Goal: Task Accomplishment & Management: Use online tool/utility

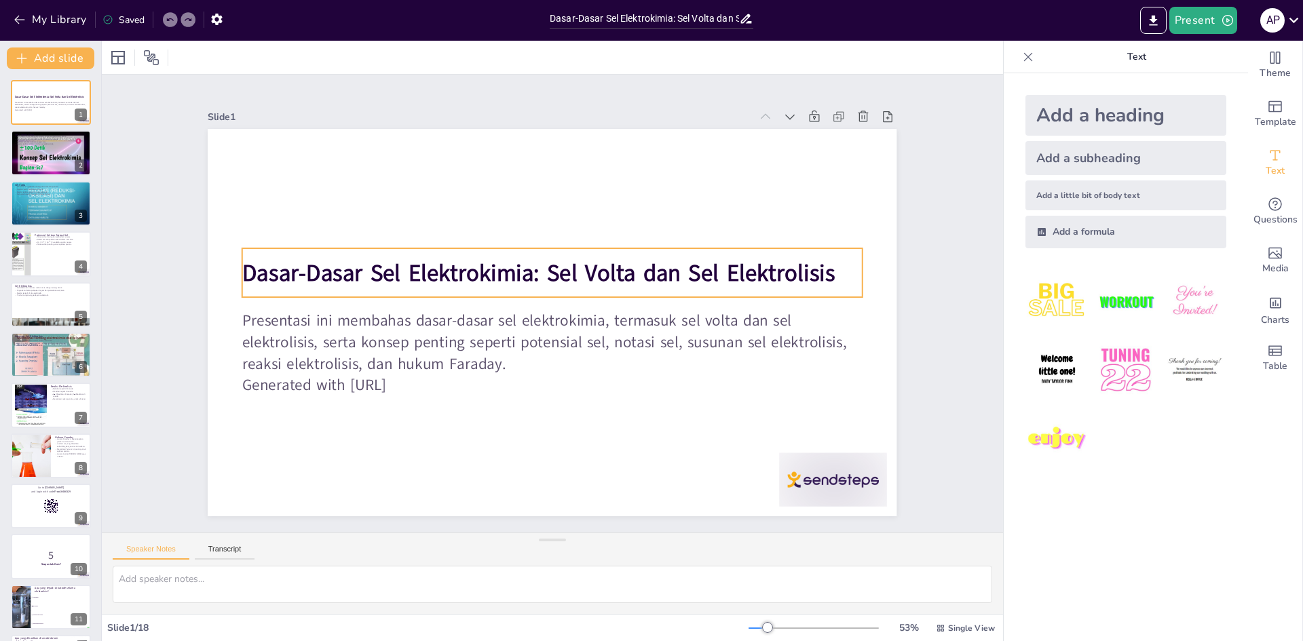
checkbox input "true"
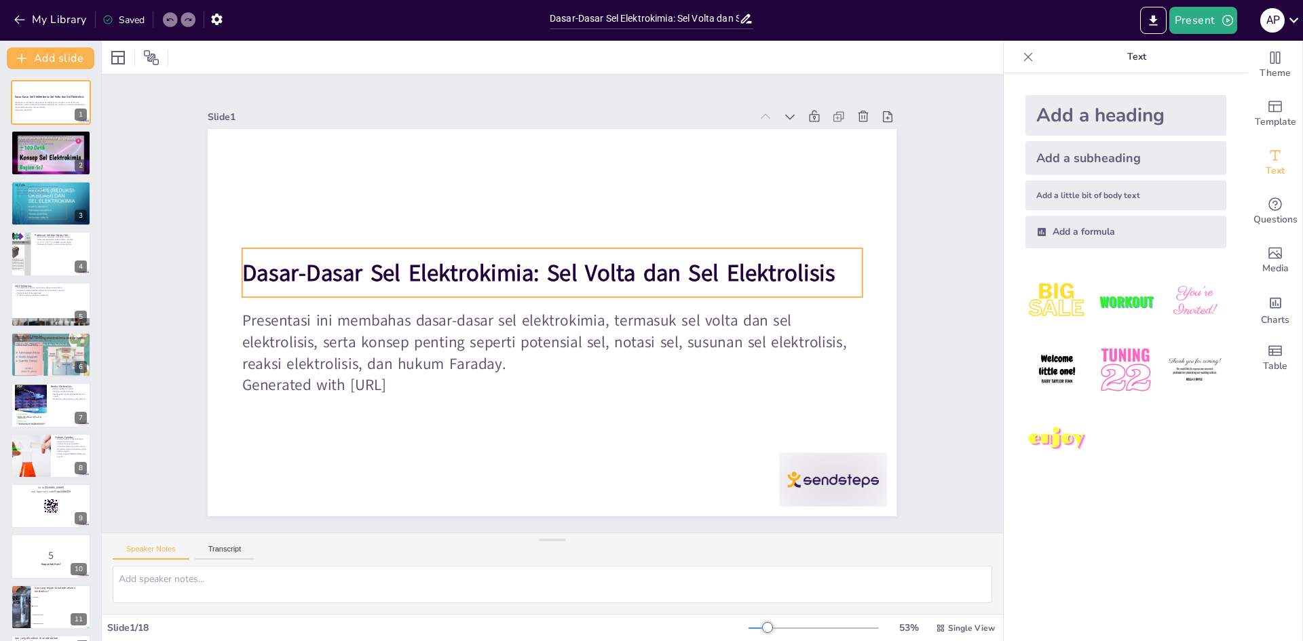
checkbox input "true"
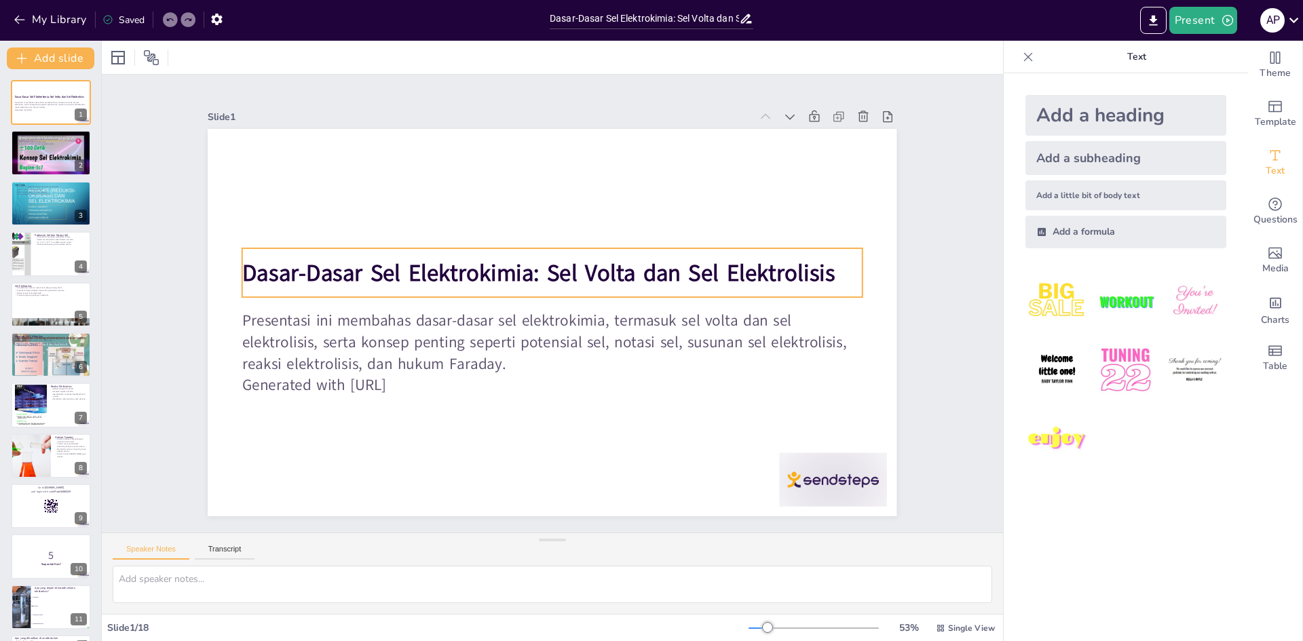
checkbox input "true"
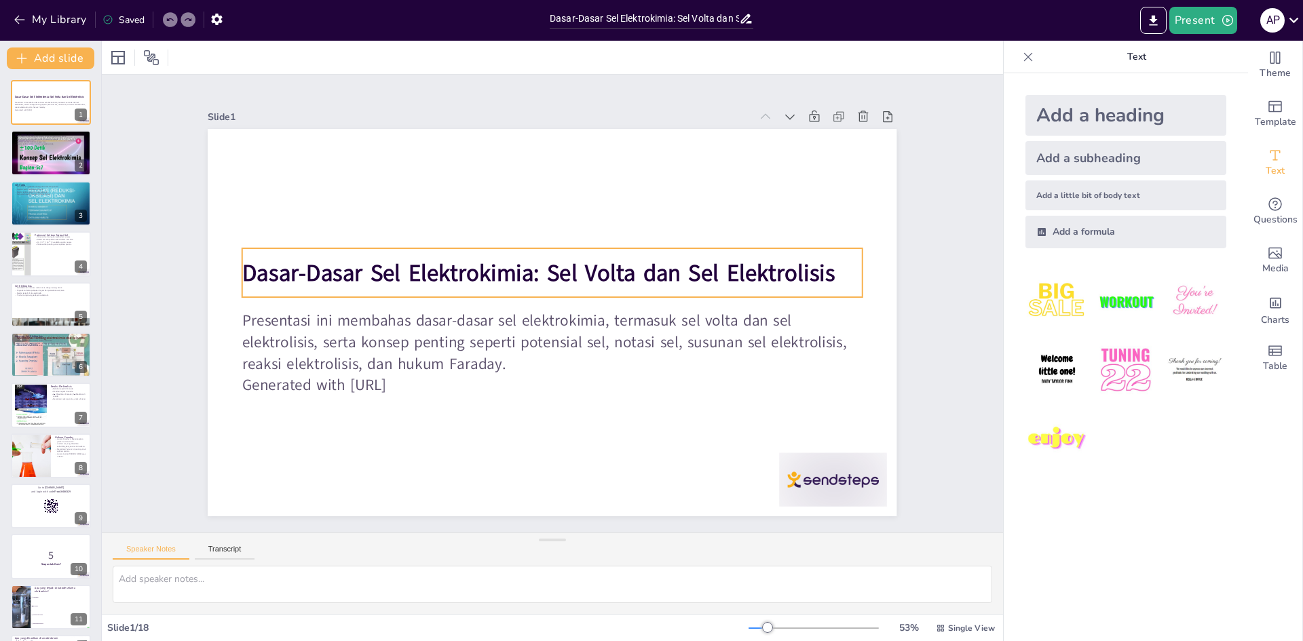
checkbox input "true"
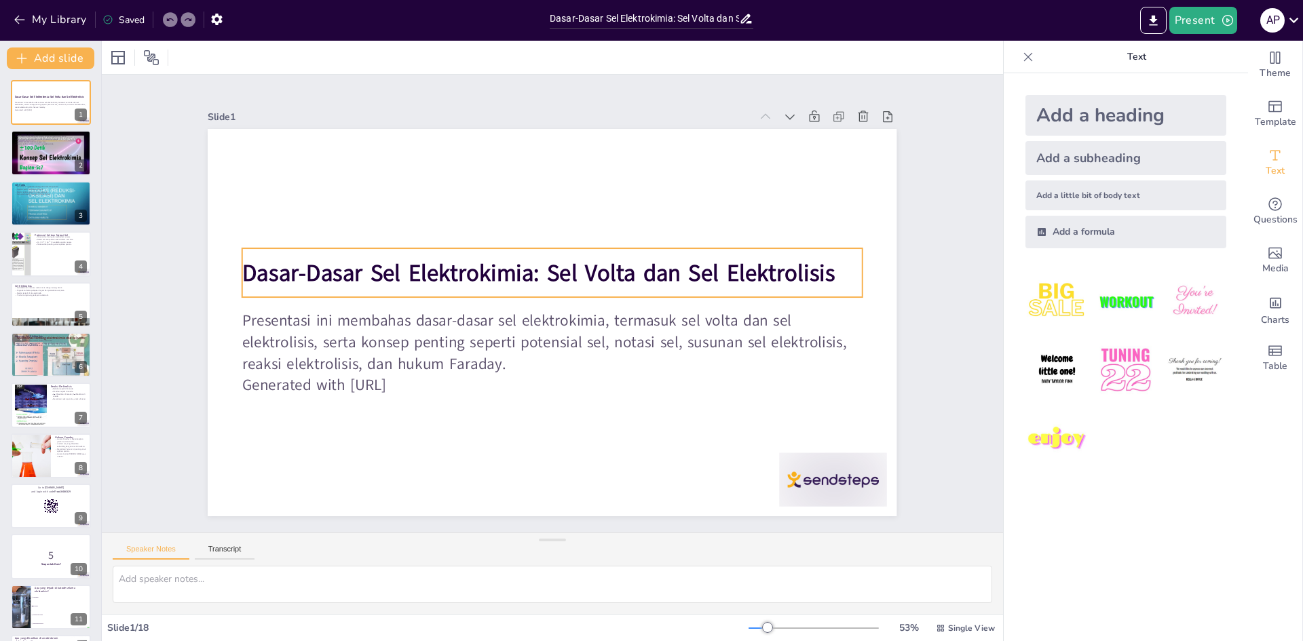
checkbox input "true"
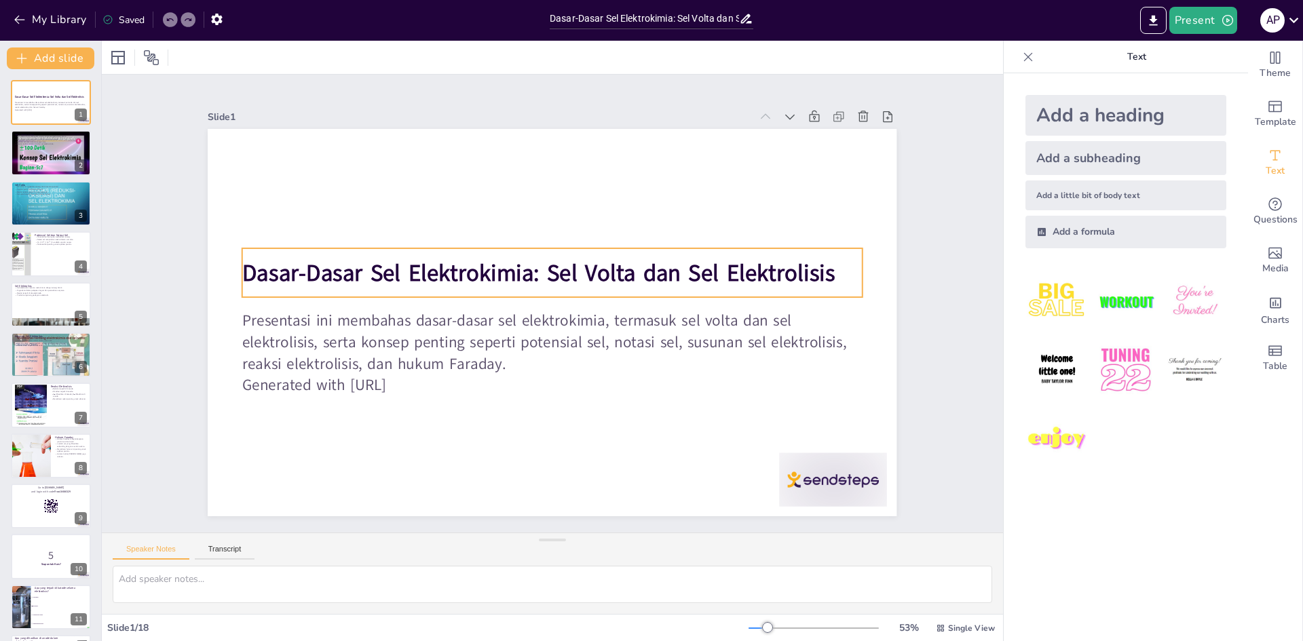
checkbox input "true"
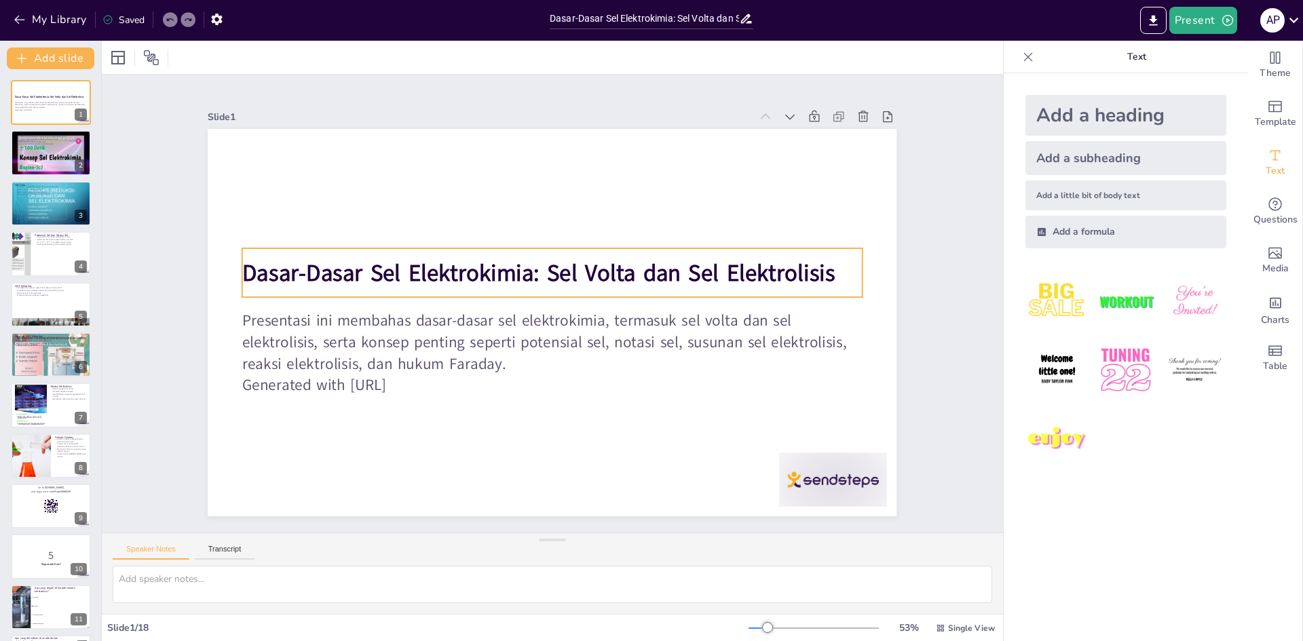
checkbox input "true"
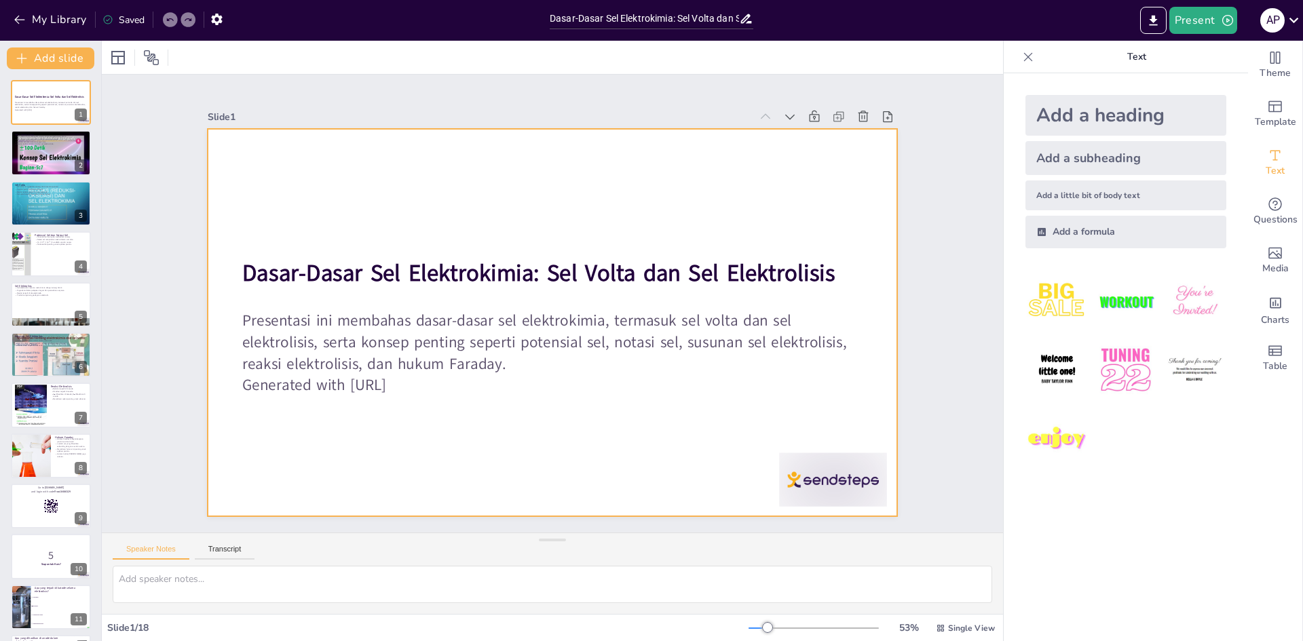
checkbox input "true"
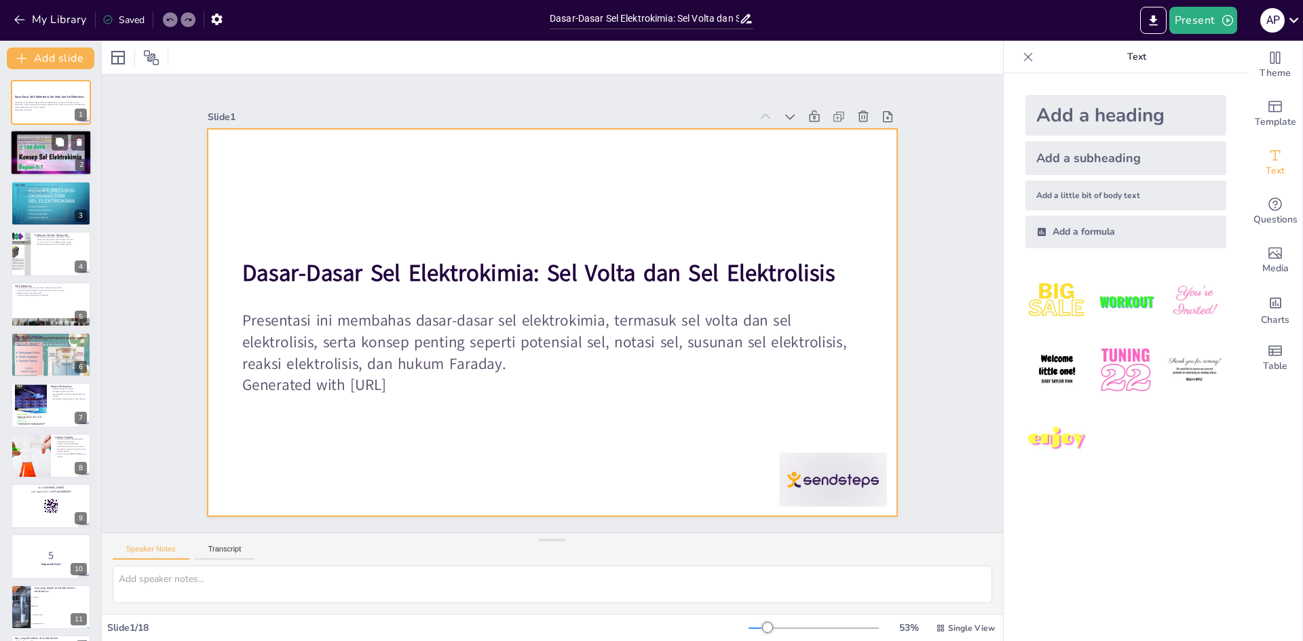
checkbox input "true"
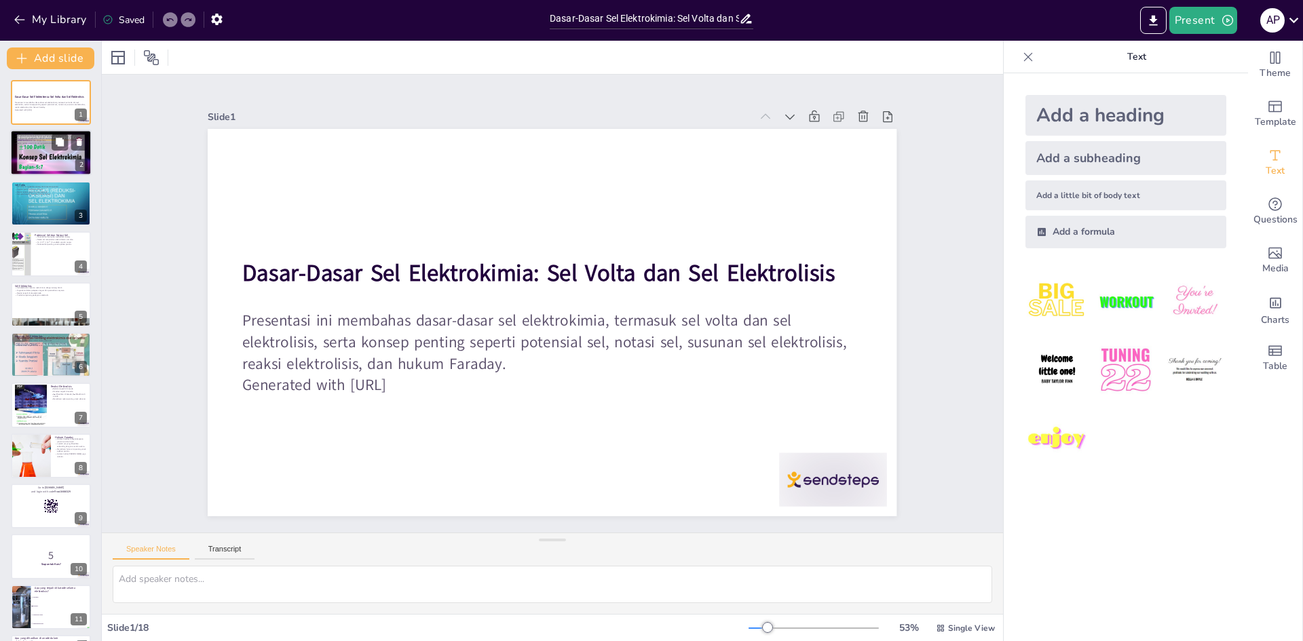
click at [33, 161] on div at bounding box center [50, 153] width 81 height 46
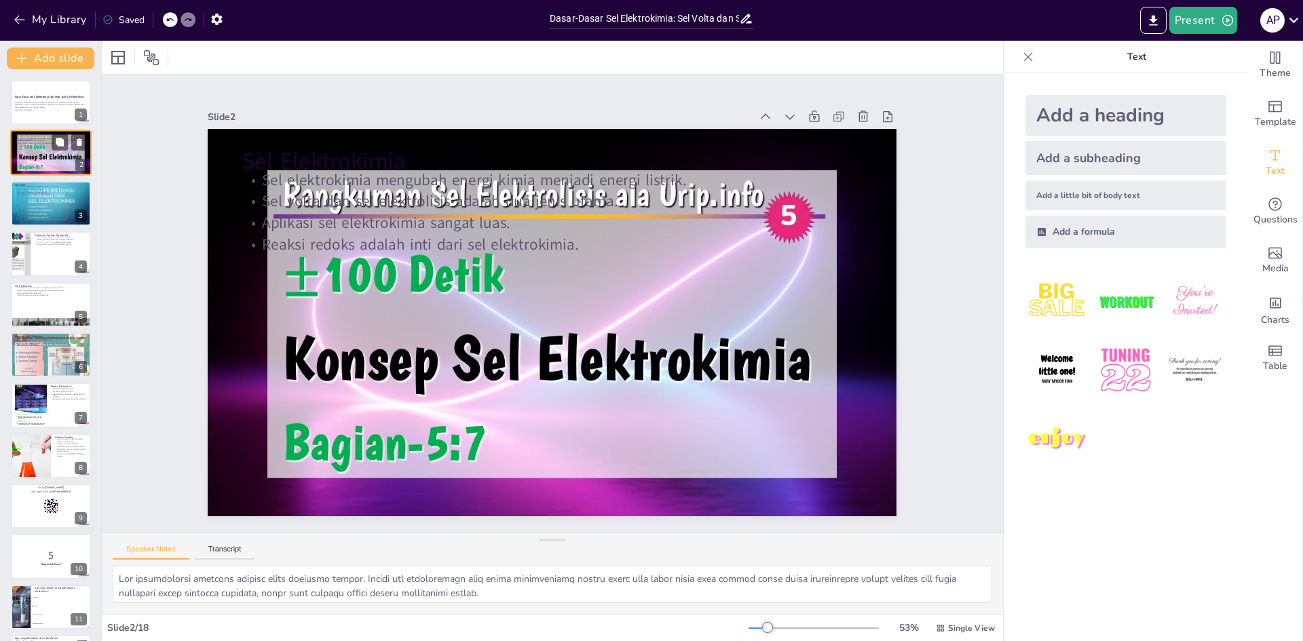
checkbox input "true"
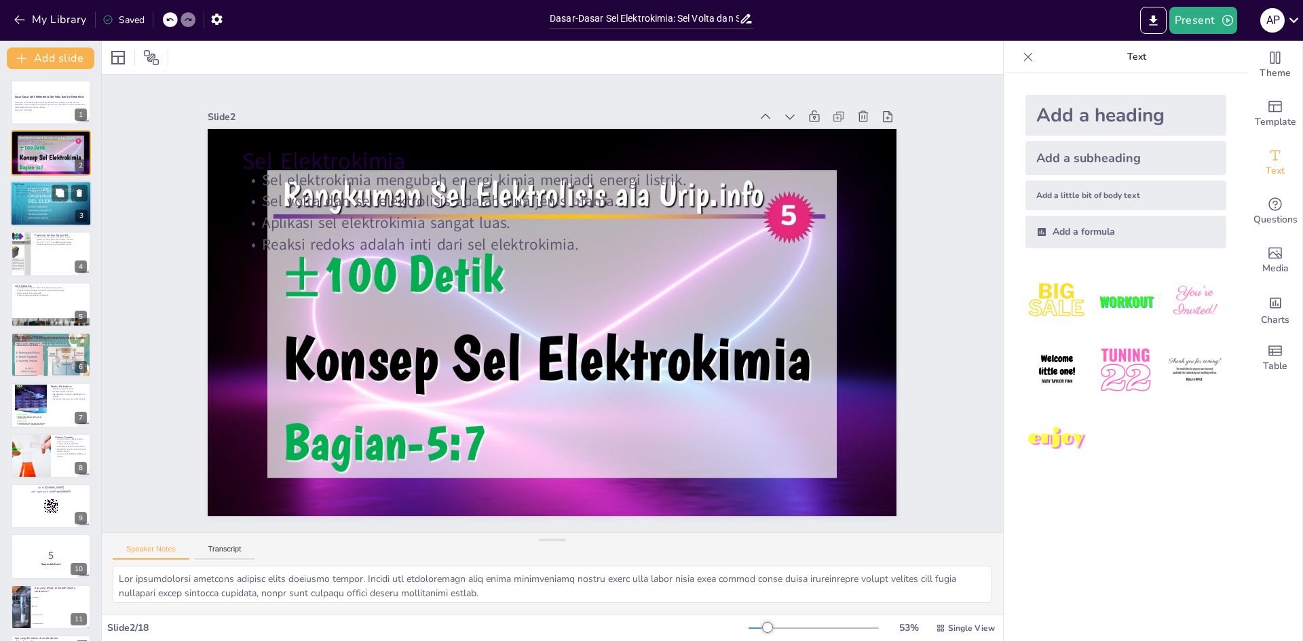
checkbox input "true"
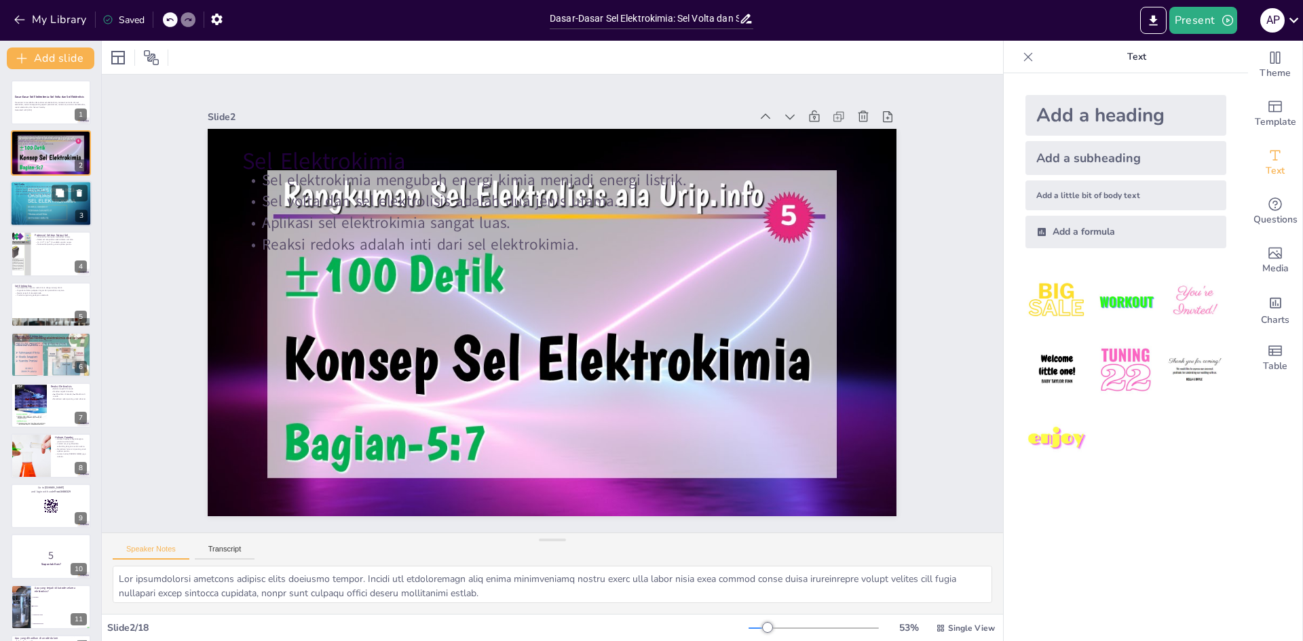
checkbox input "true"
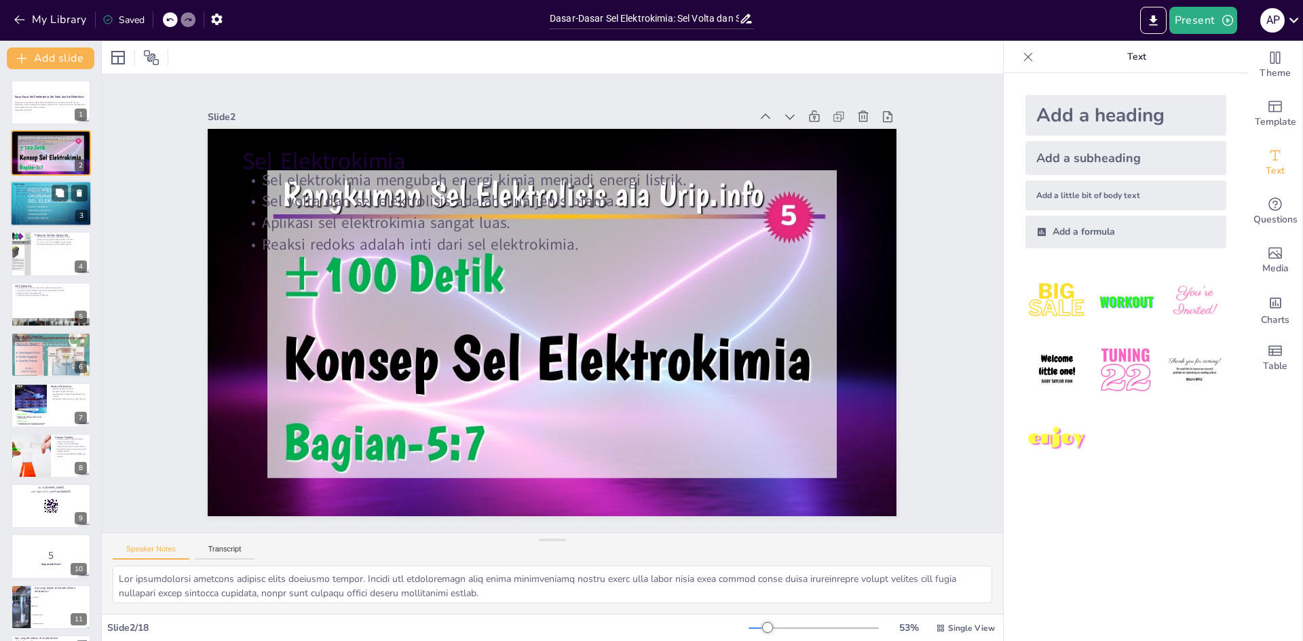
checkbox input "true"
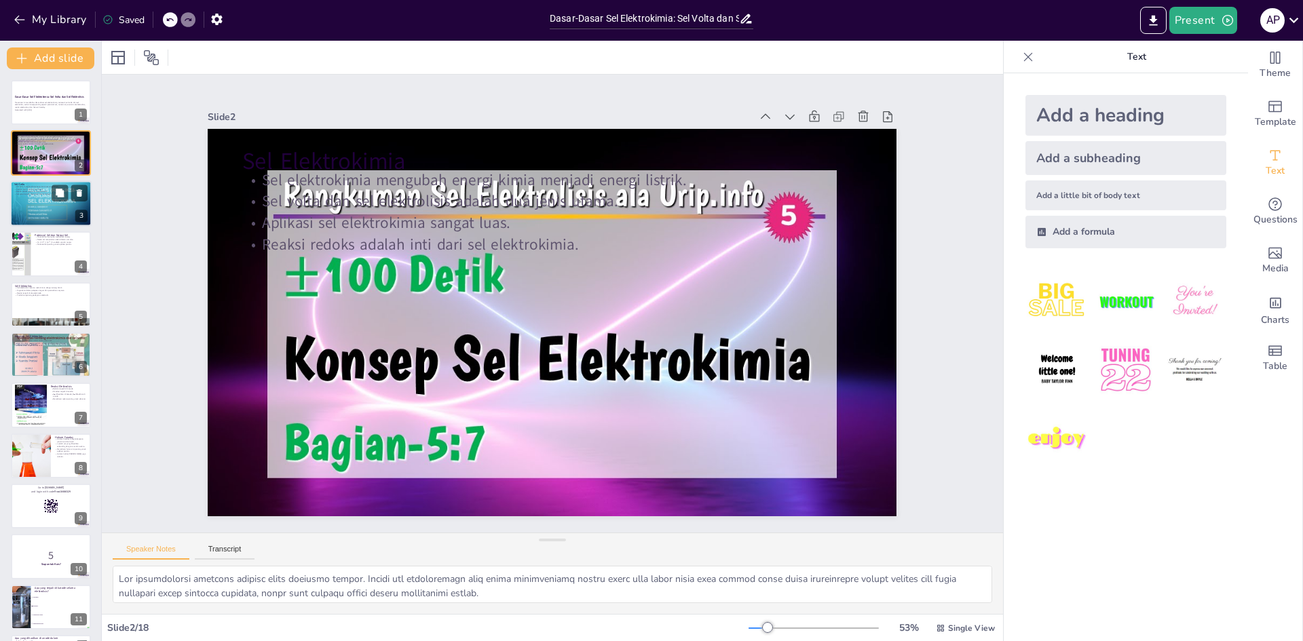
click at [29, 215] on div at bounding box center [50, 203] width 81 height 61
checkbox input "true"
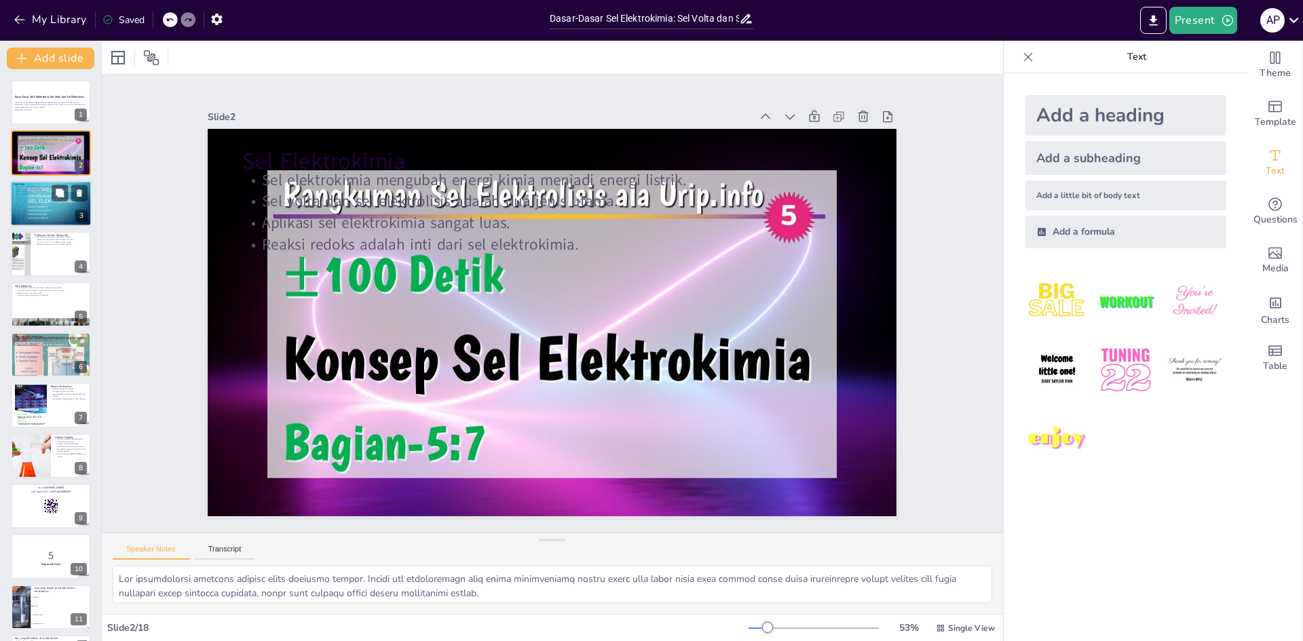
checkbox input "true"
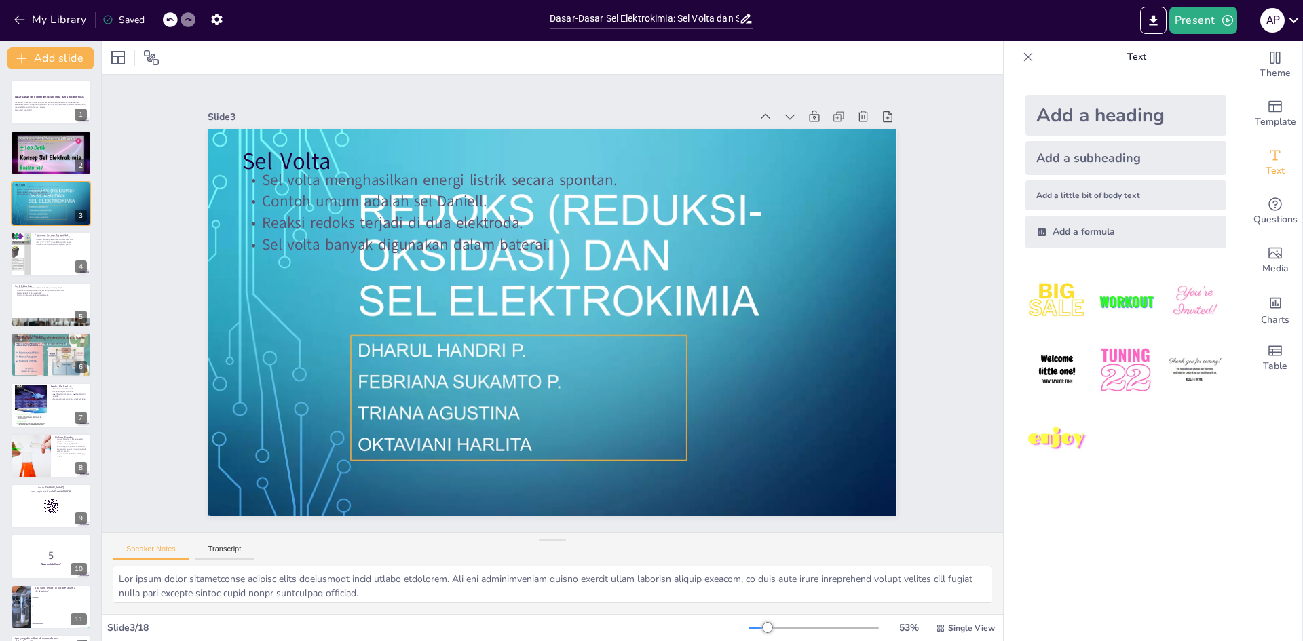
checkbox input "true"
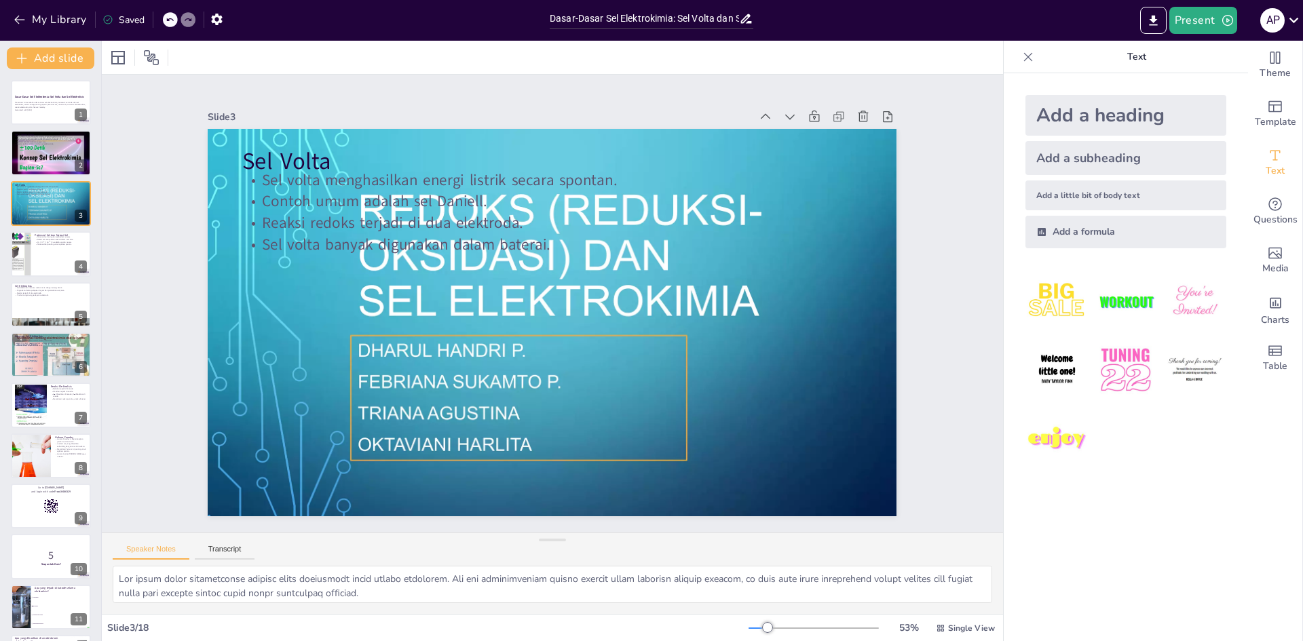
checkbox input "true"
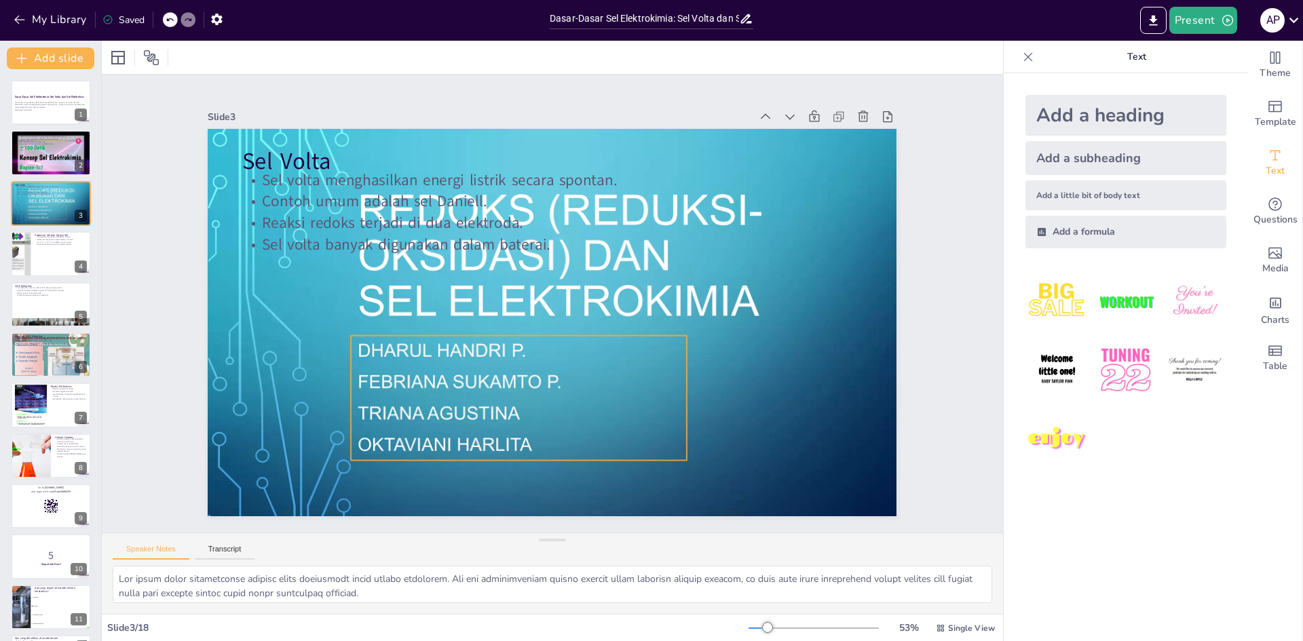
checkbox input "true"
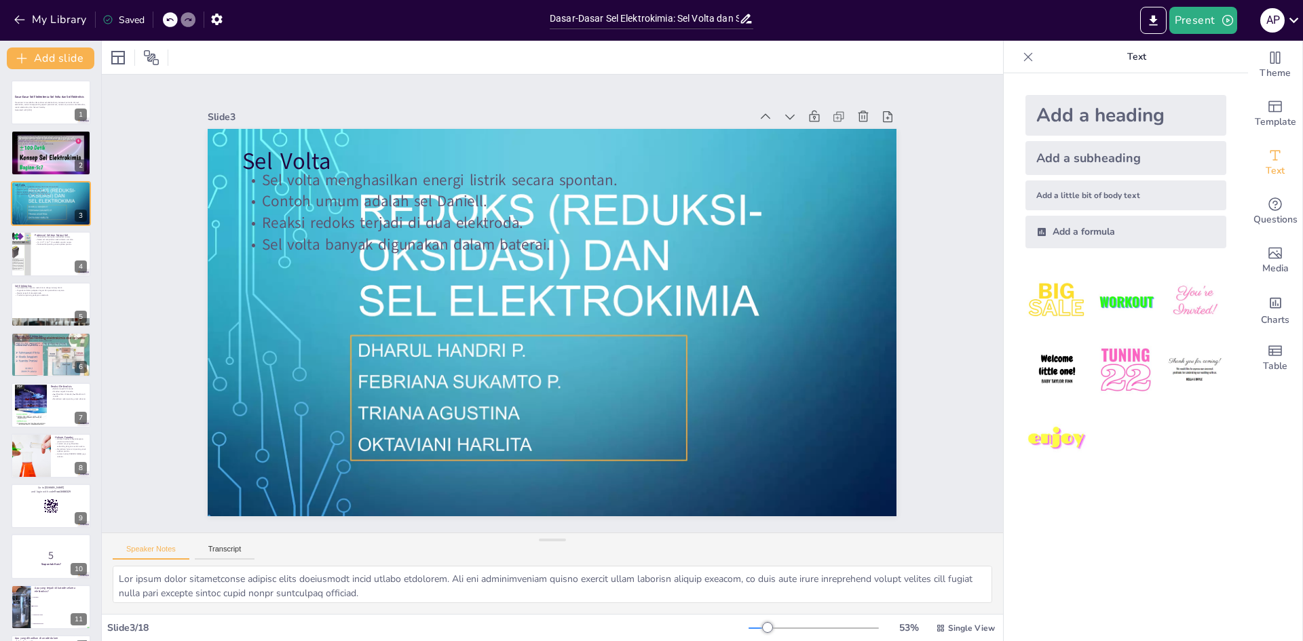
checkbox input "true"
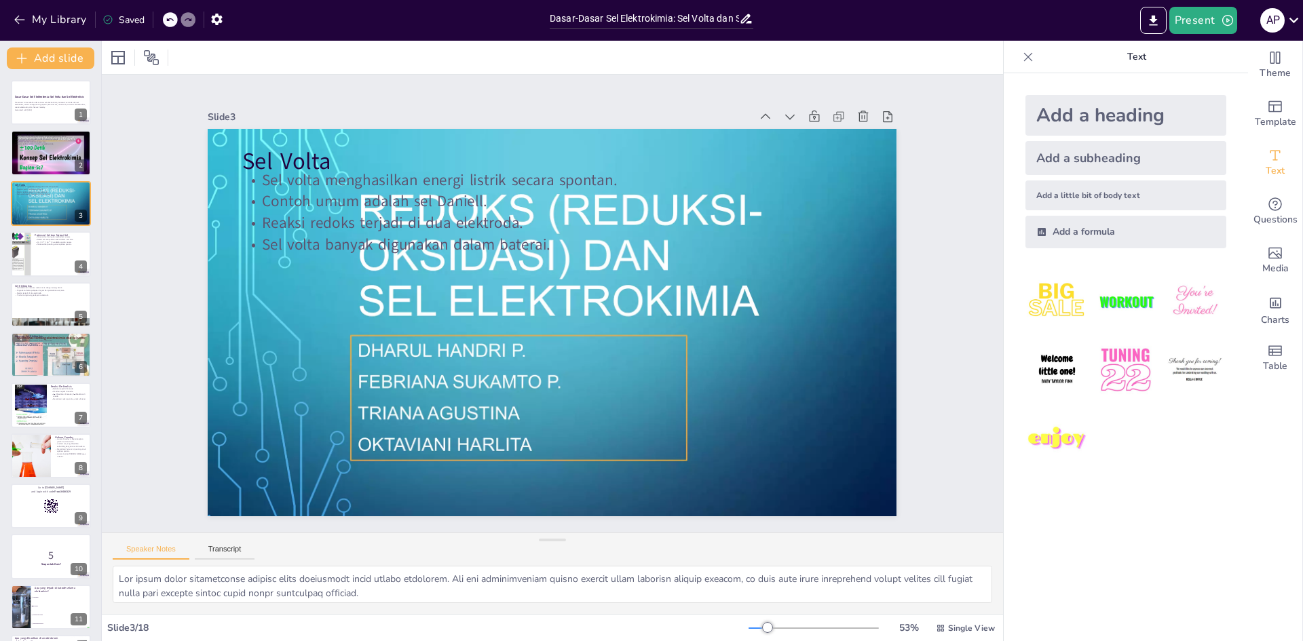
checkbox input "true"
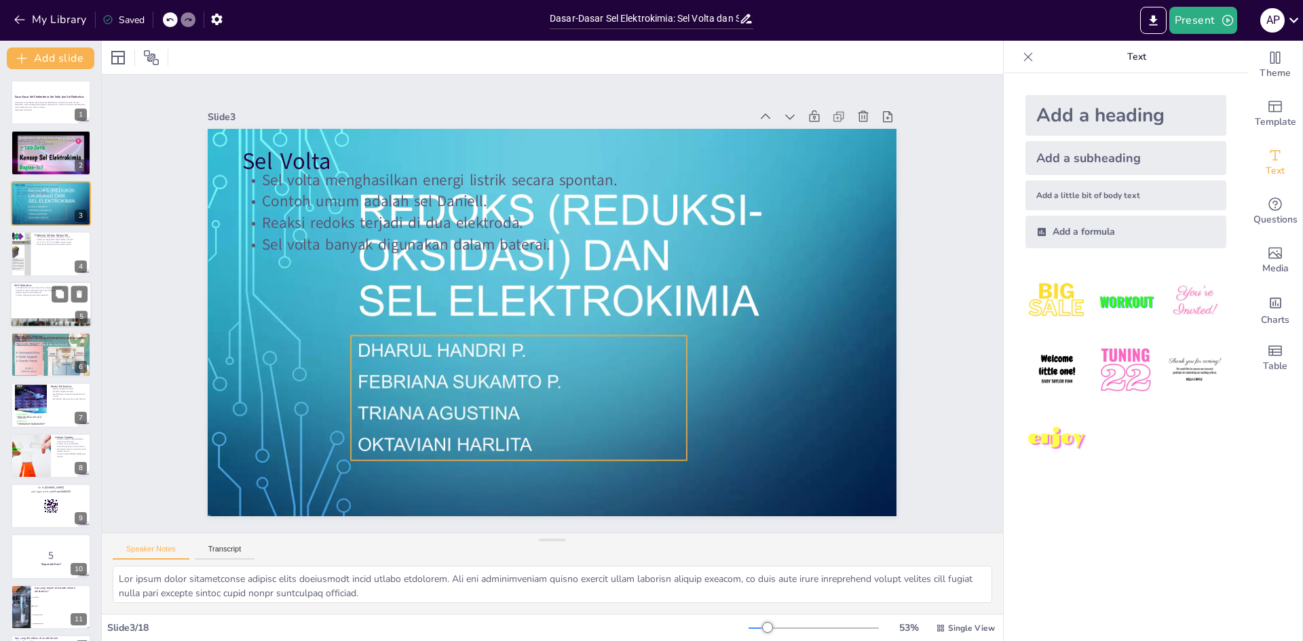
checkbox input "true"
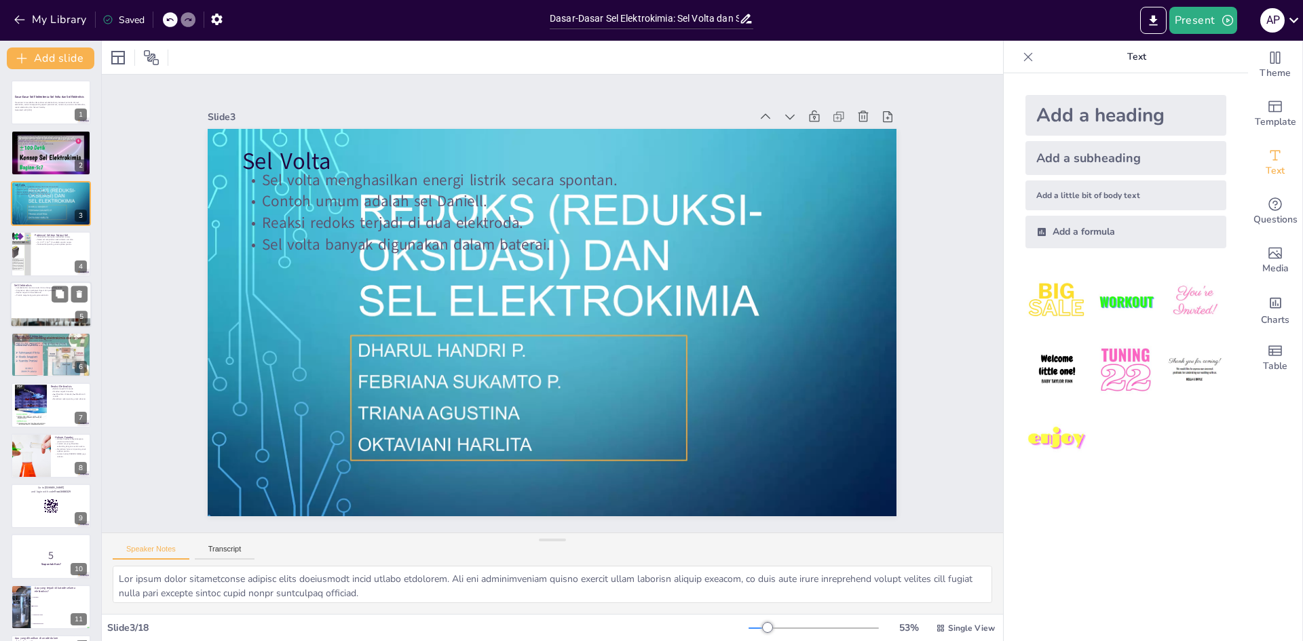
checkbox input "true"
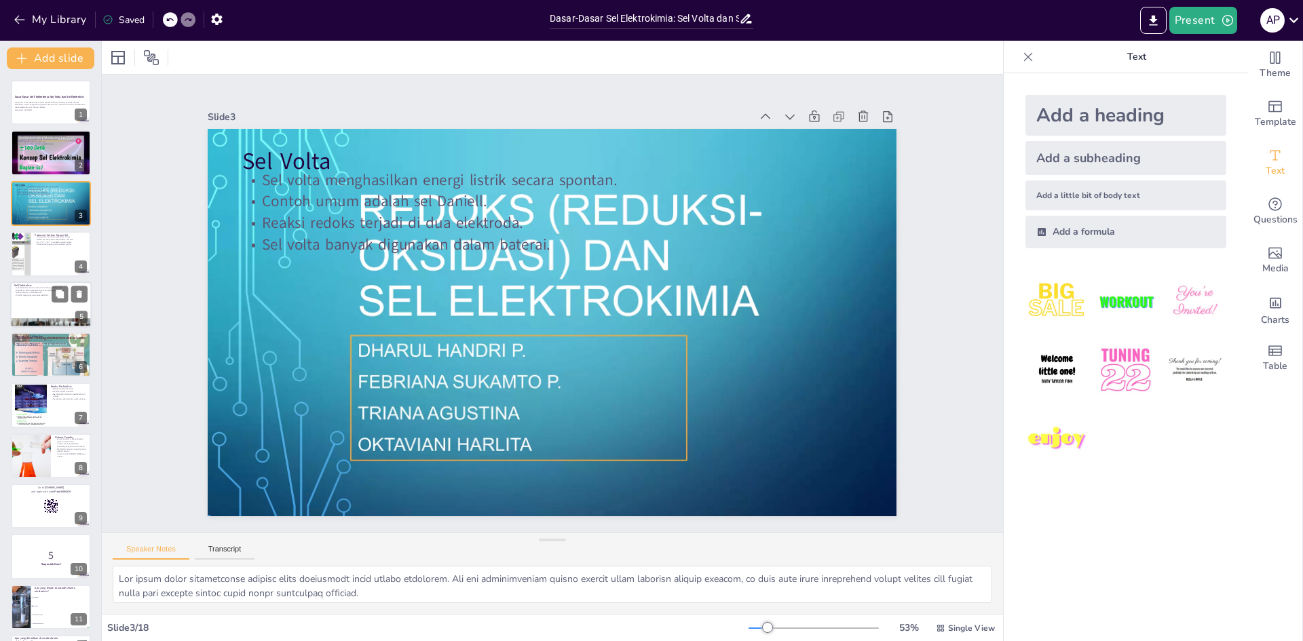
click at [37, 312] on div at bounding box center [50, 305] width 81 height 46
checkbox input "true"
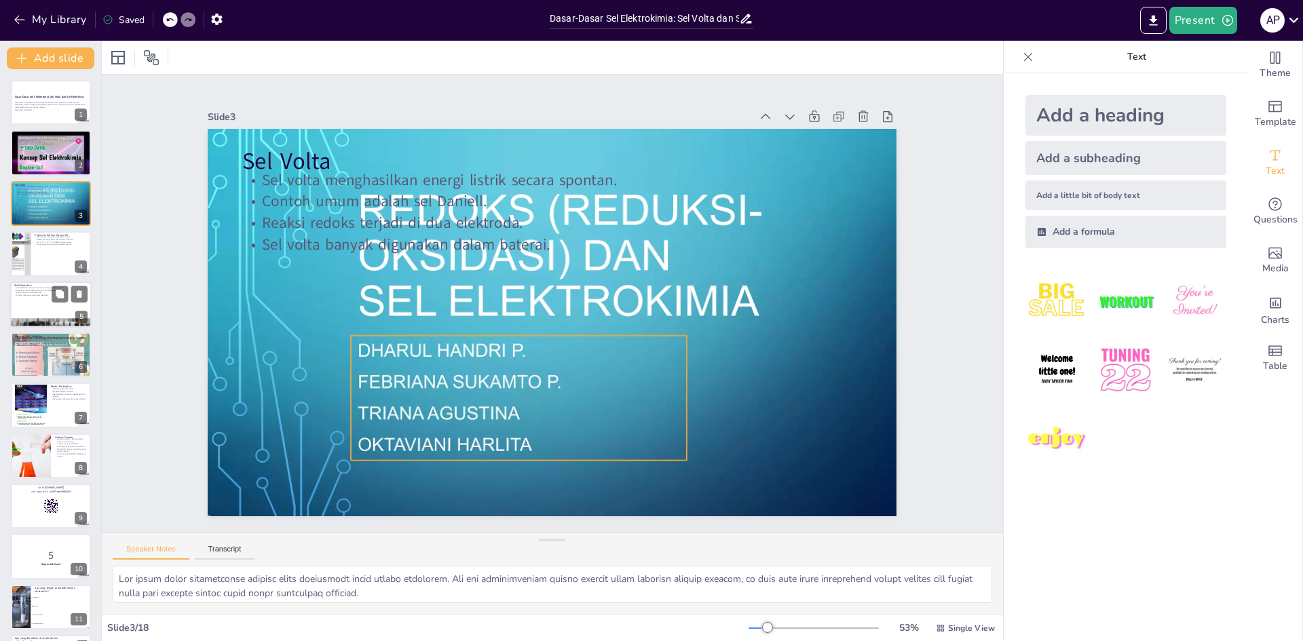
checkbox input "true"
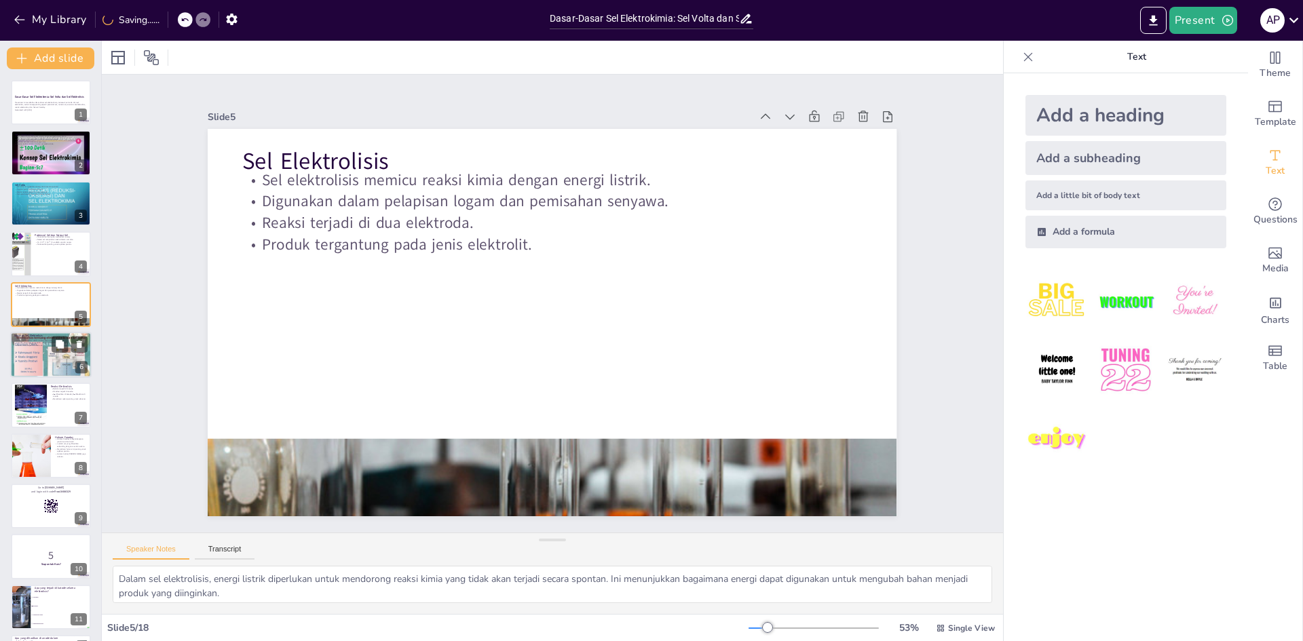
checkbox input "true"
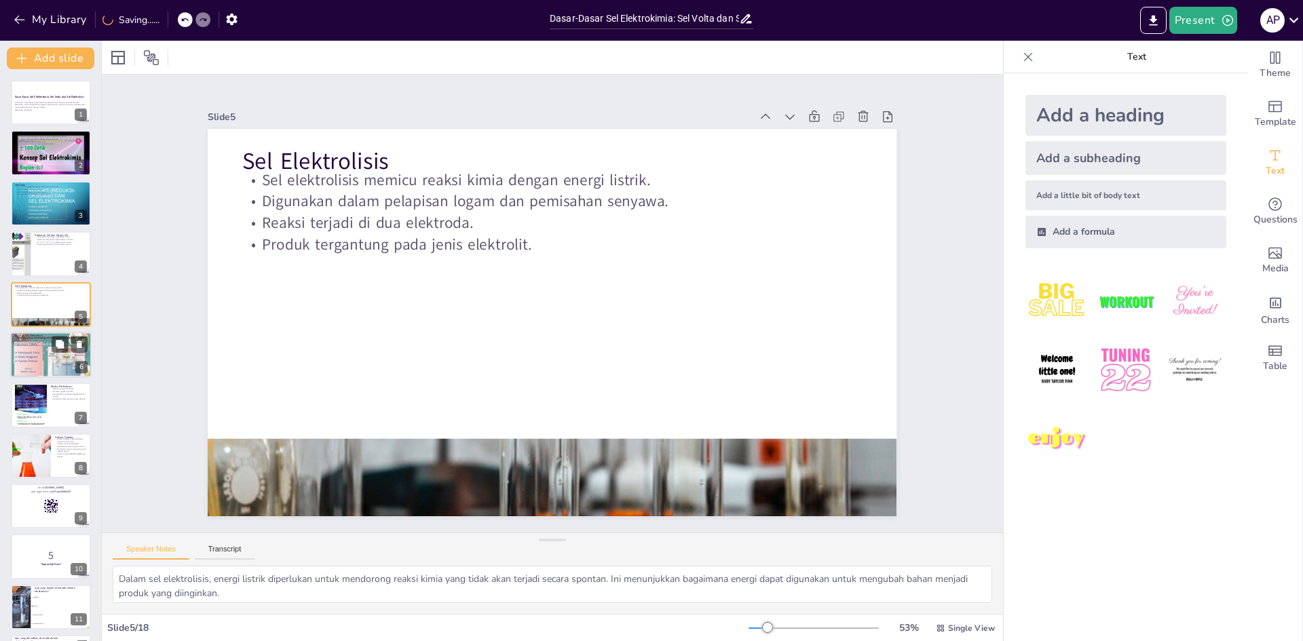
checkbox input "true"
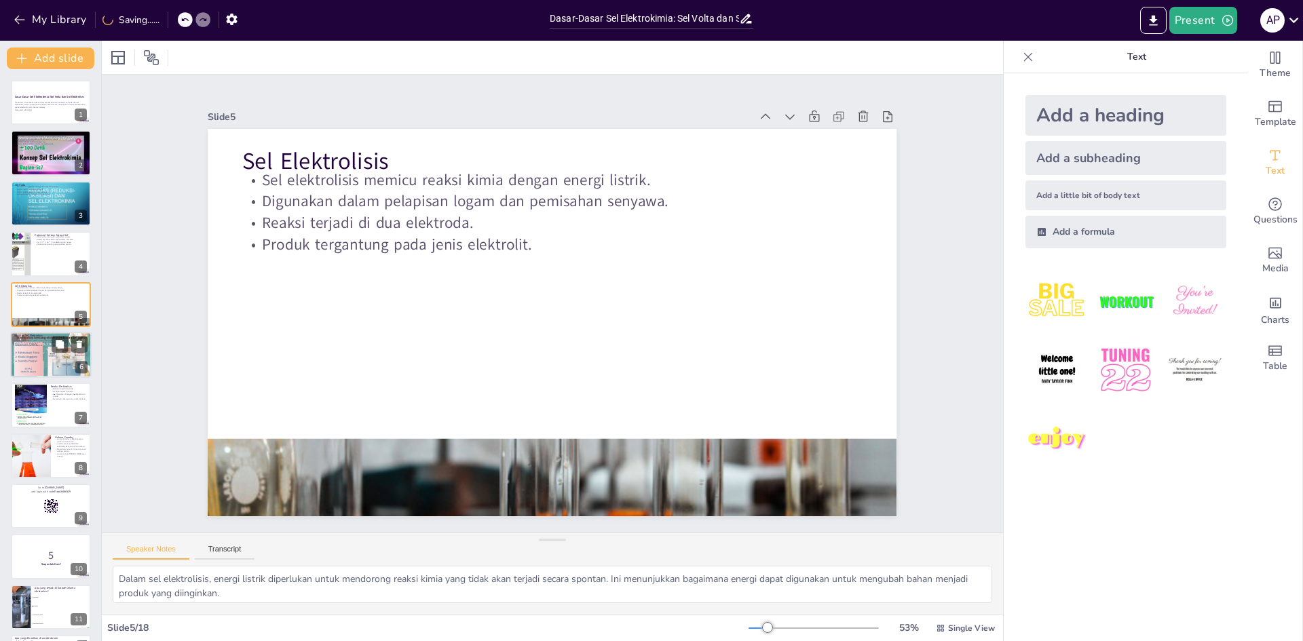
checkbox input "true"
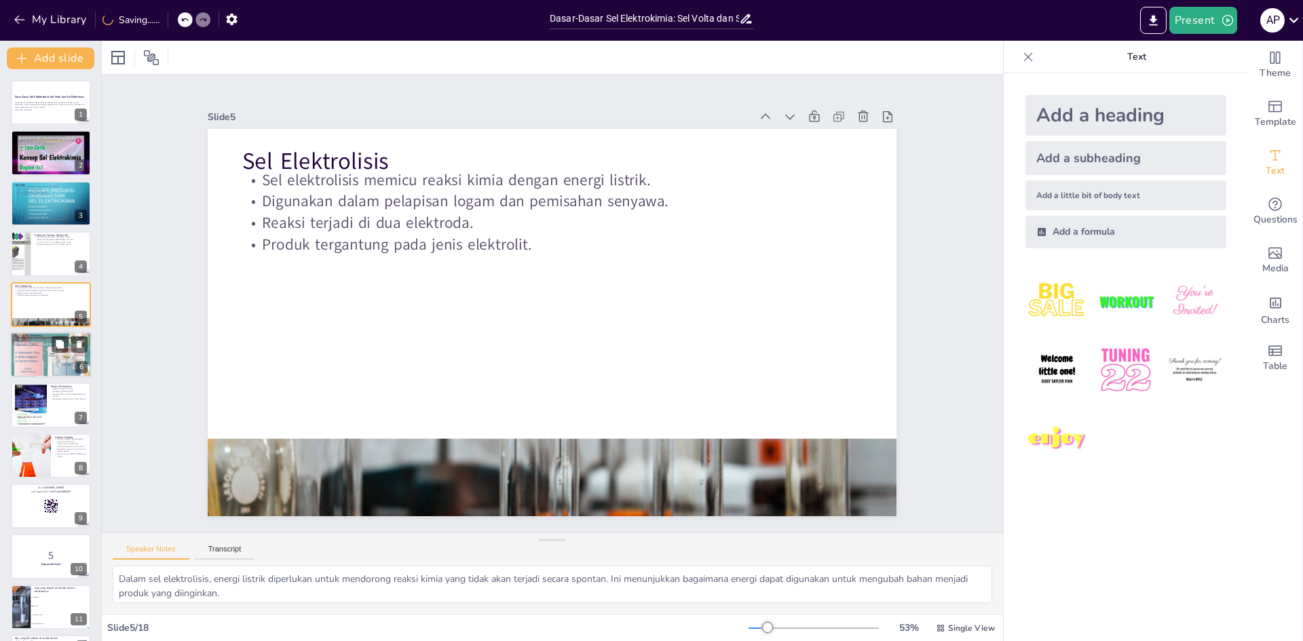
checkbox input "true"
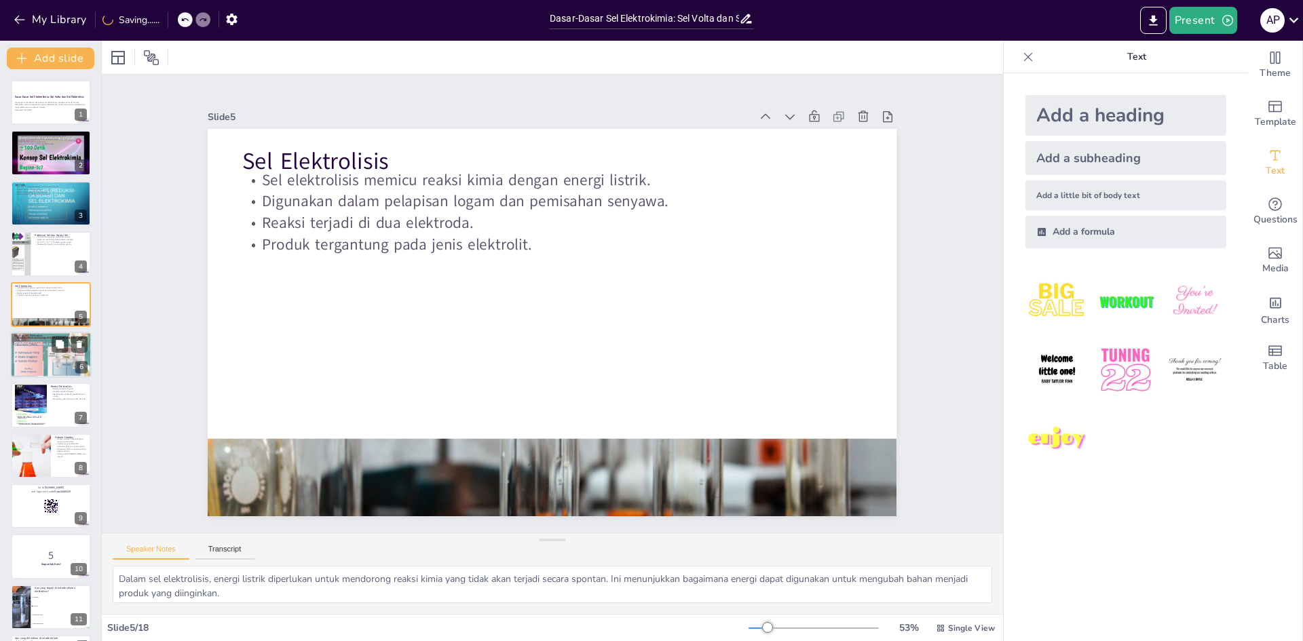
click at [43, 369] on div at bounding box center [50, 354] width 81 height 61
checkbox input "true"
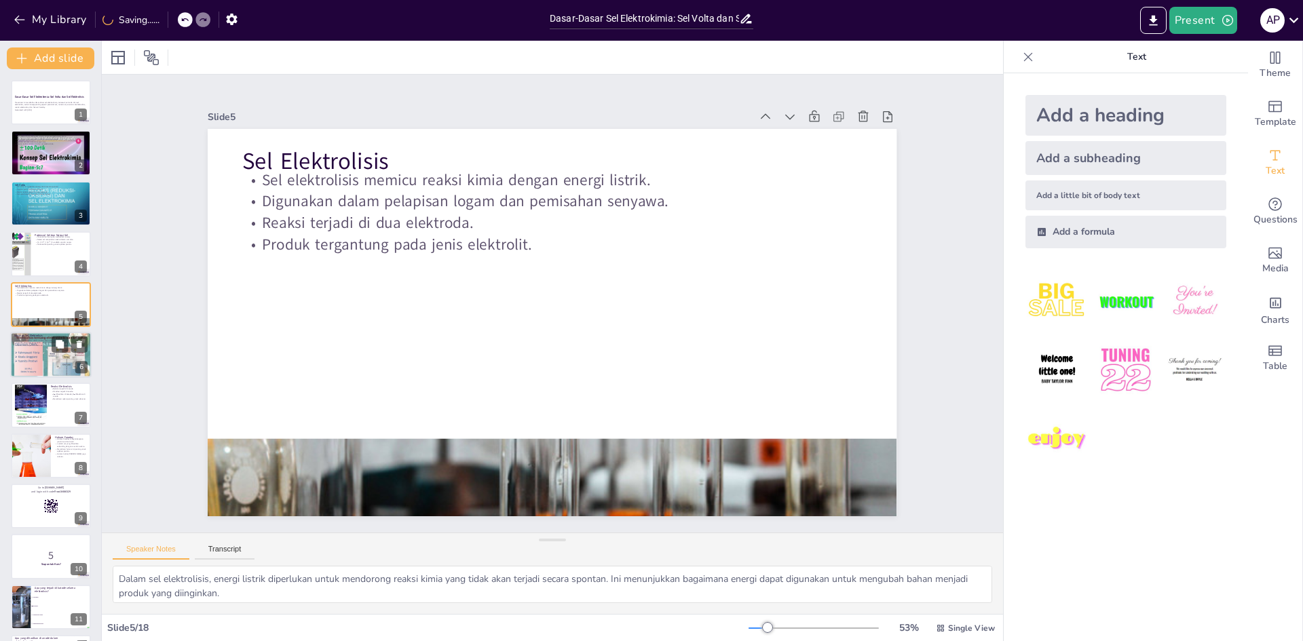
checkbox input "true"
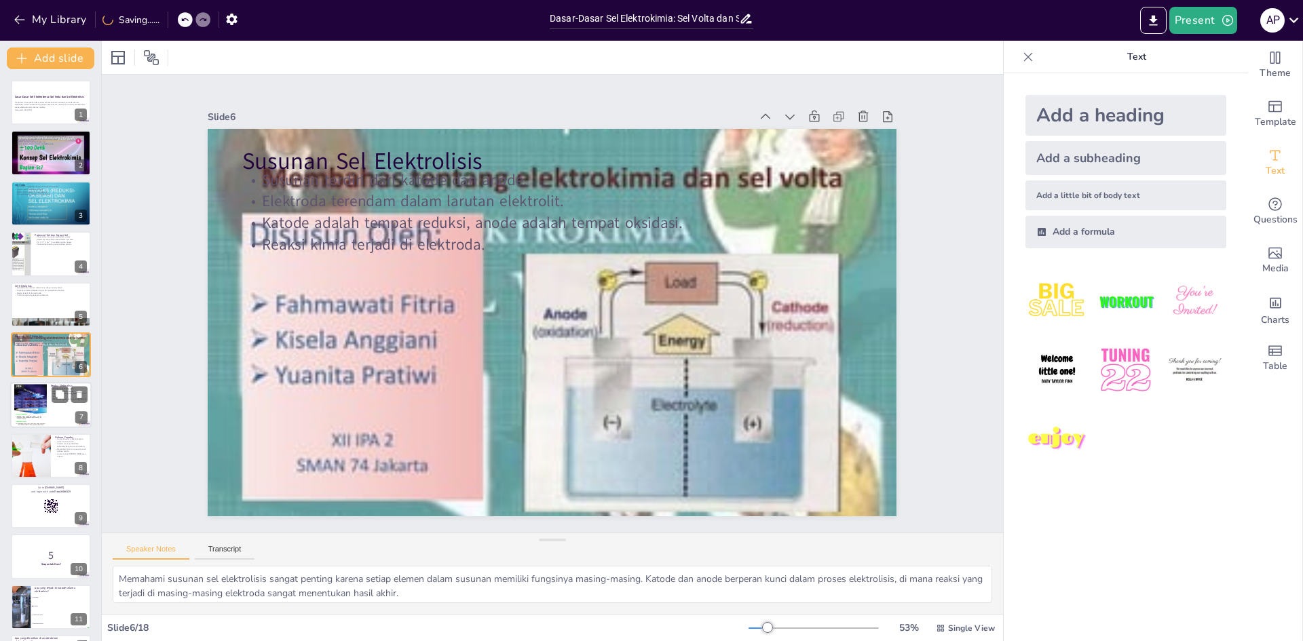
checkbox input "true"
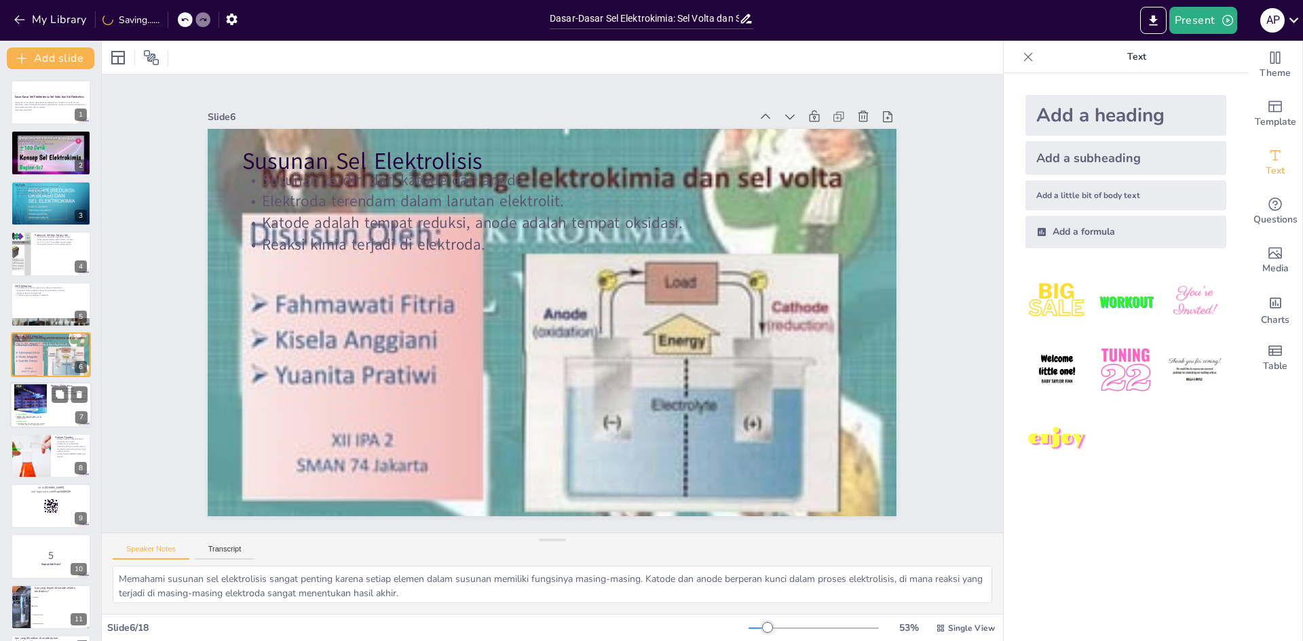
checkbox input "true"
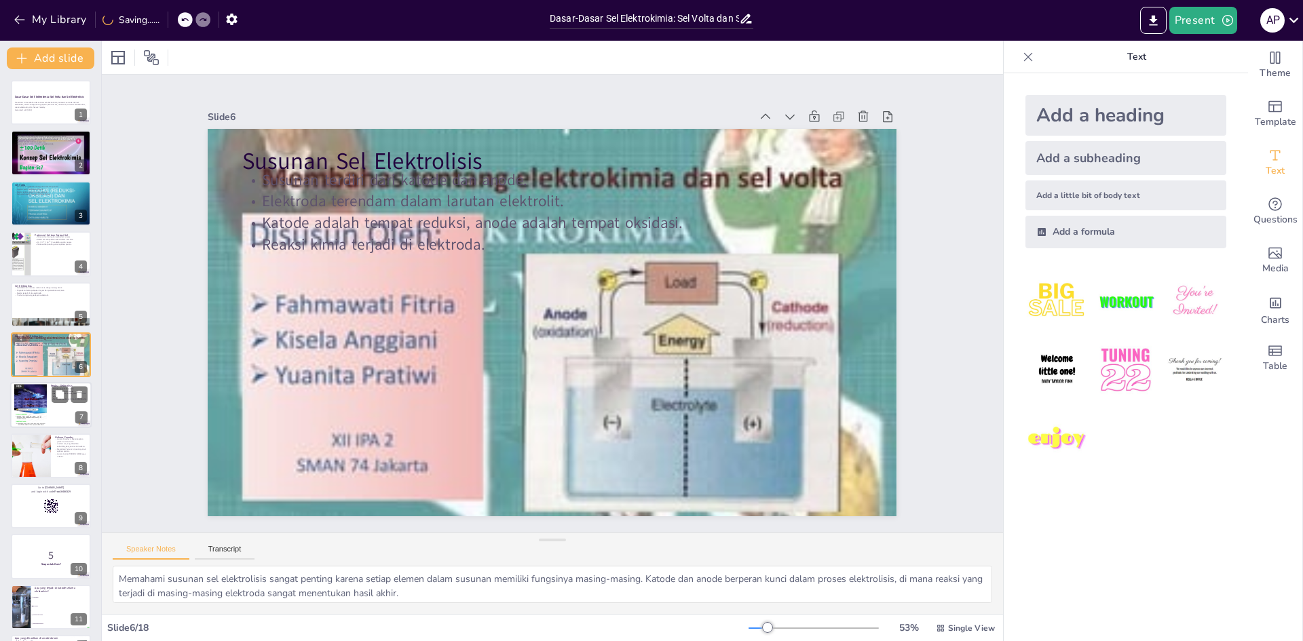
checkbox input "true"
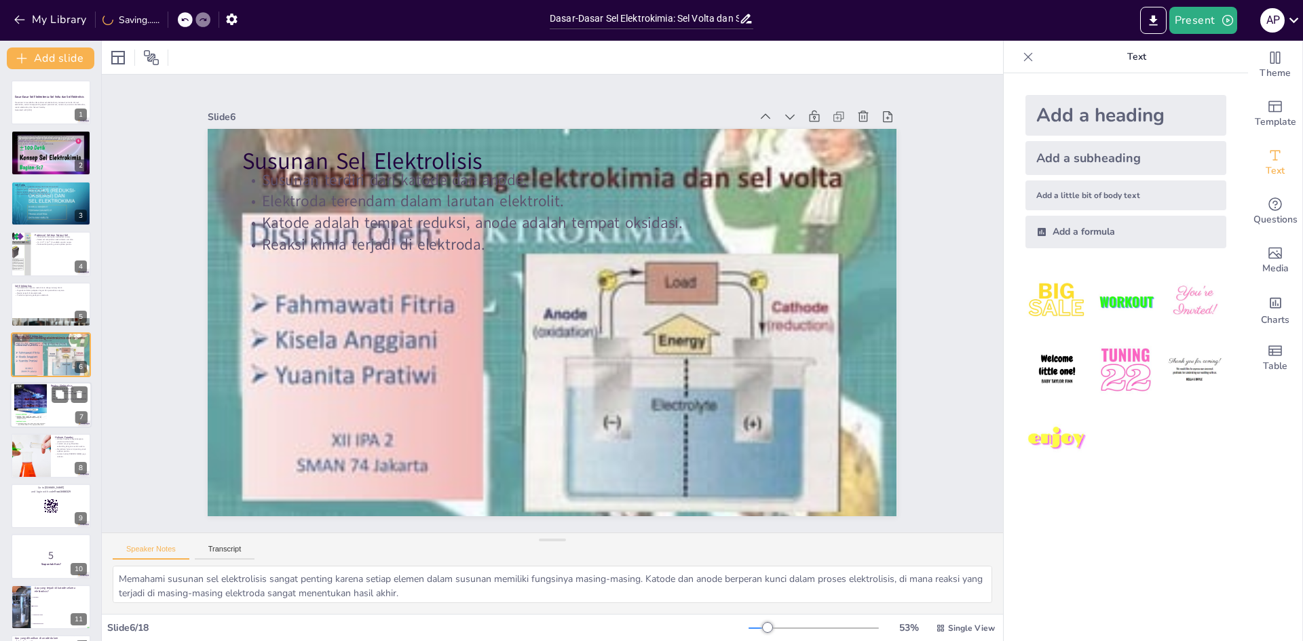
click at [40, 415] on div at bounding box center [30, 404] width 33 height 43
checkbox input "true"
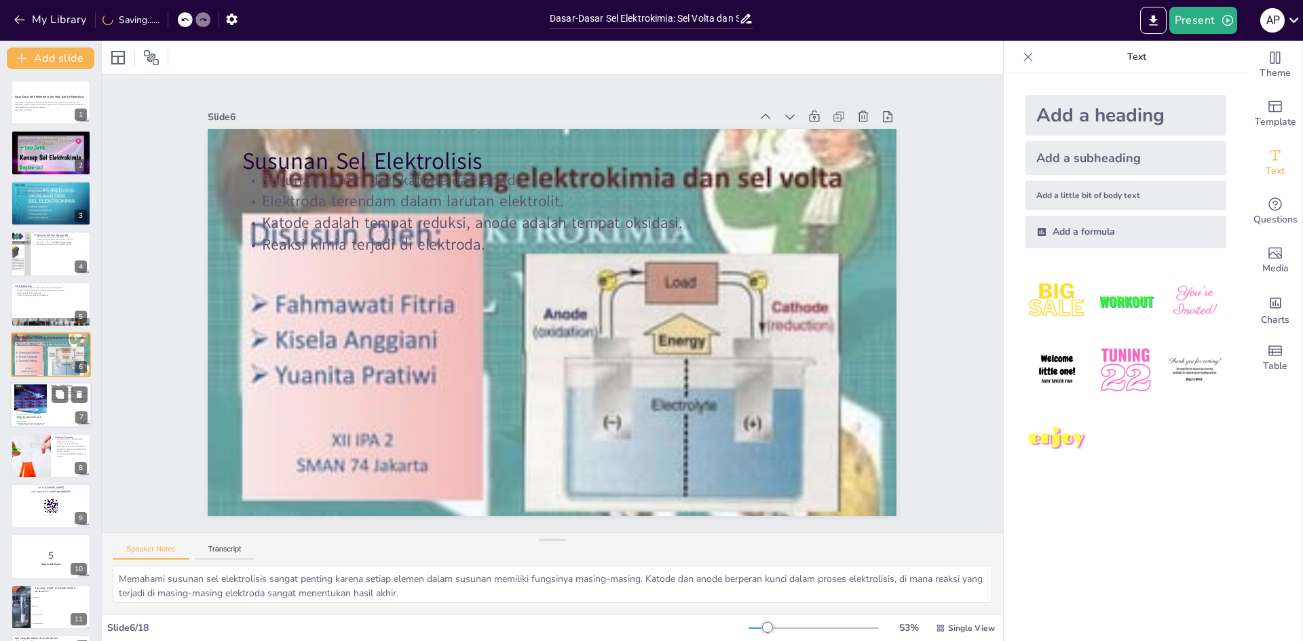
checkbox input "true"
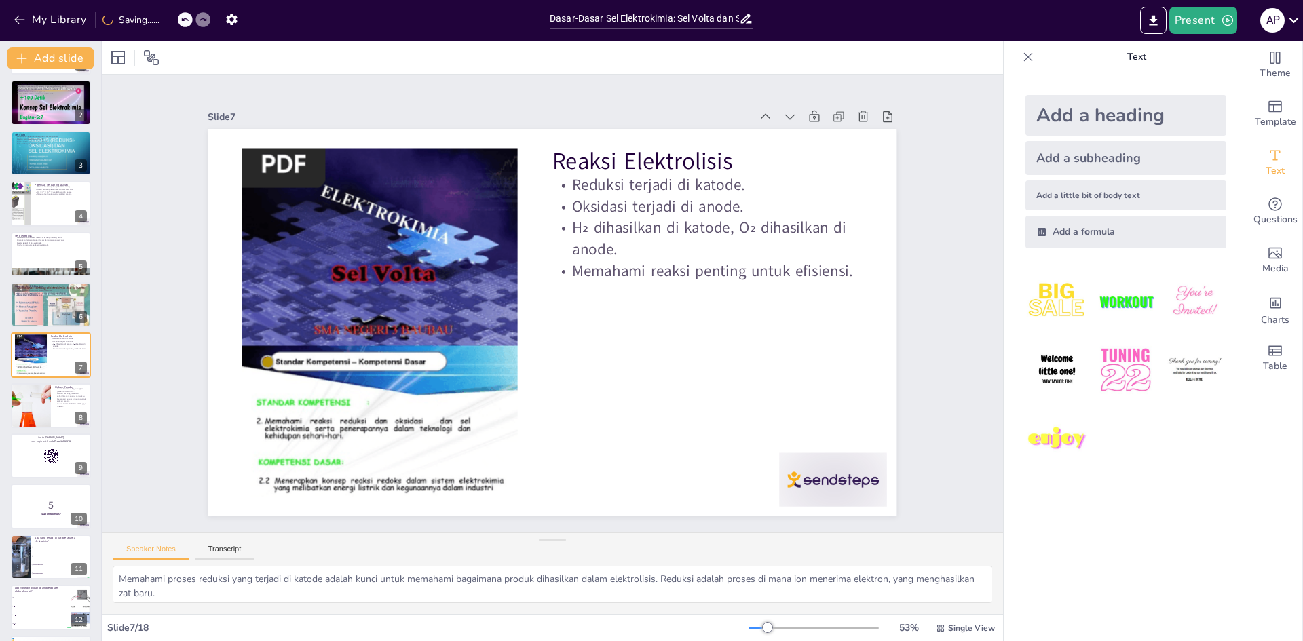
checkbox input "true"
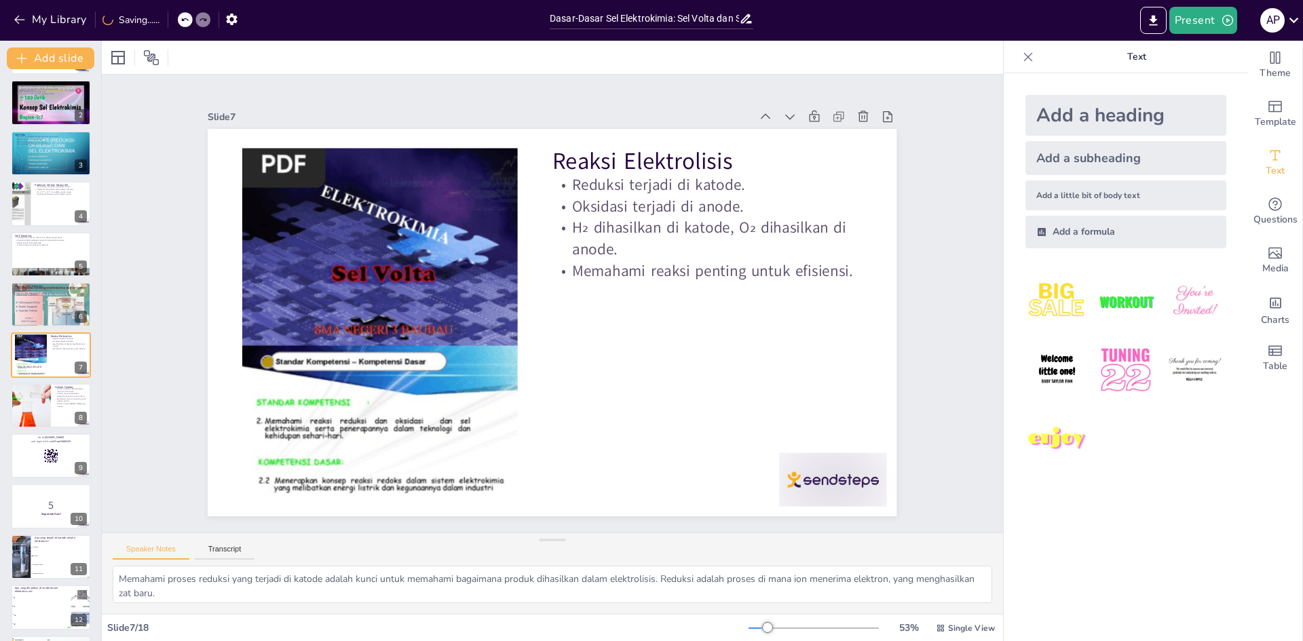
checkbox input "true"
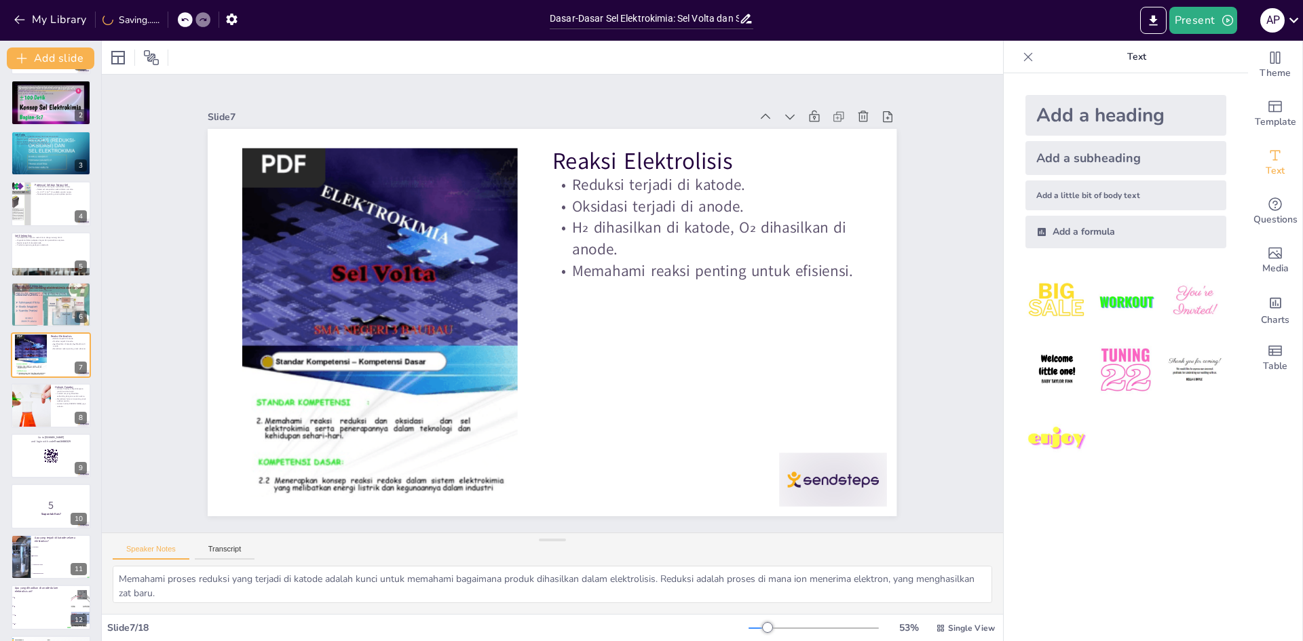
checkbox input "true"
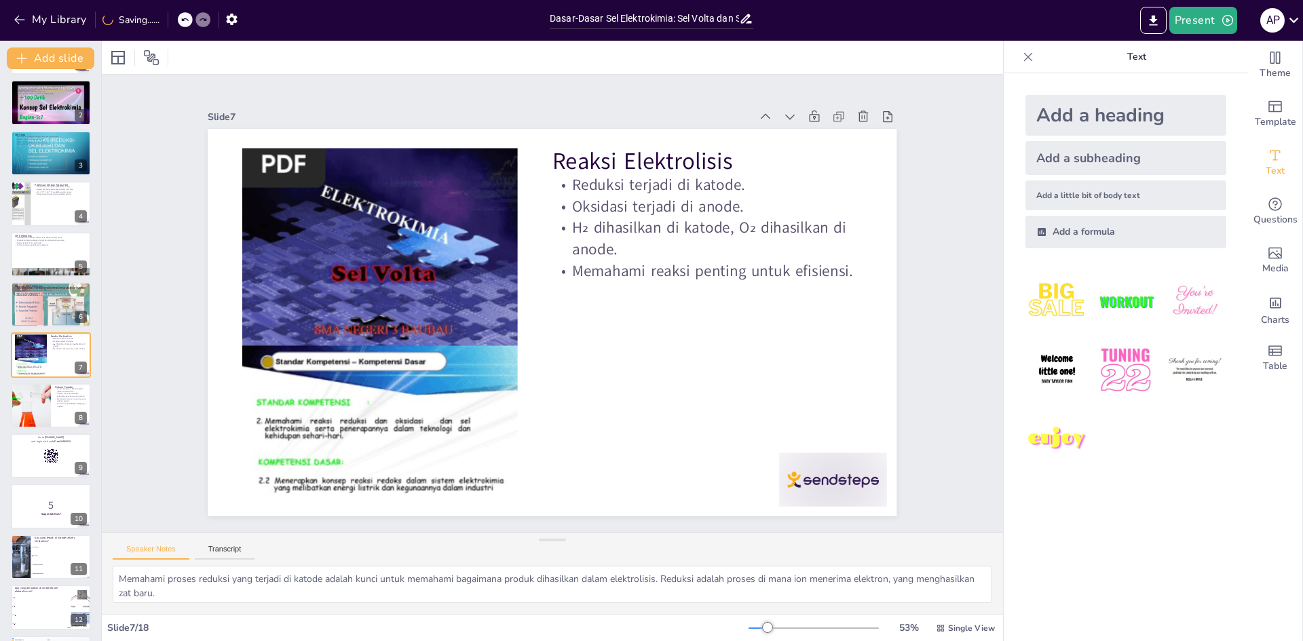
checkbox input "true"
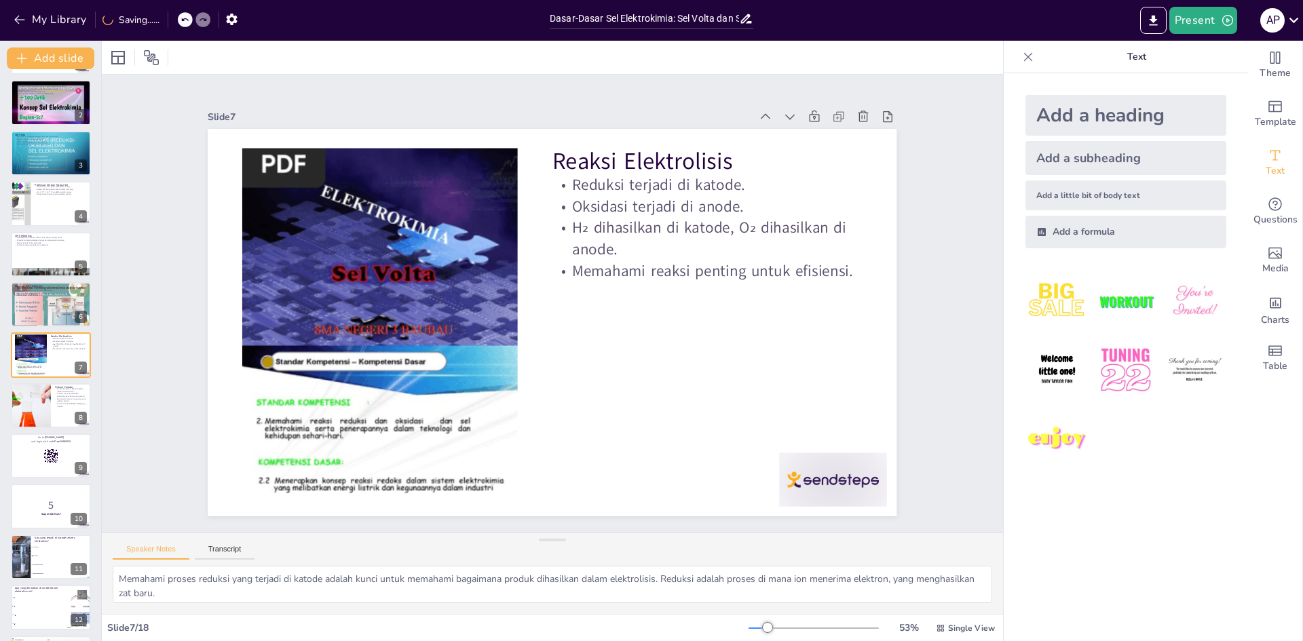
checkbox input "true"
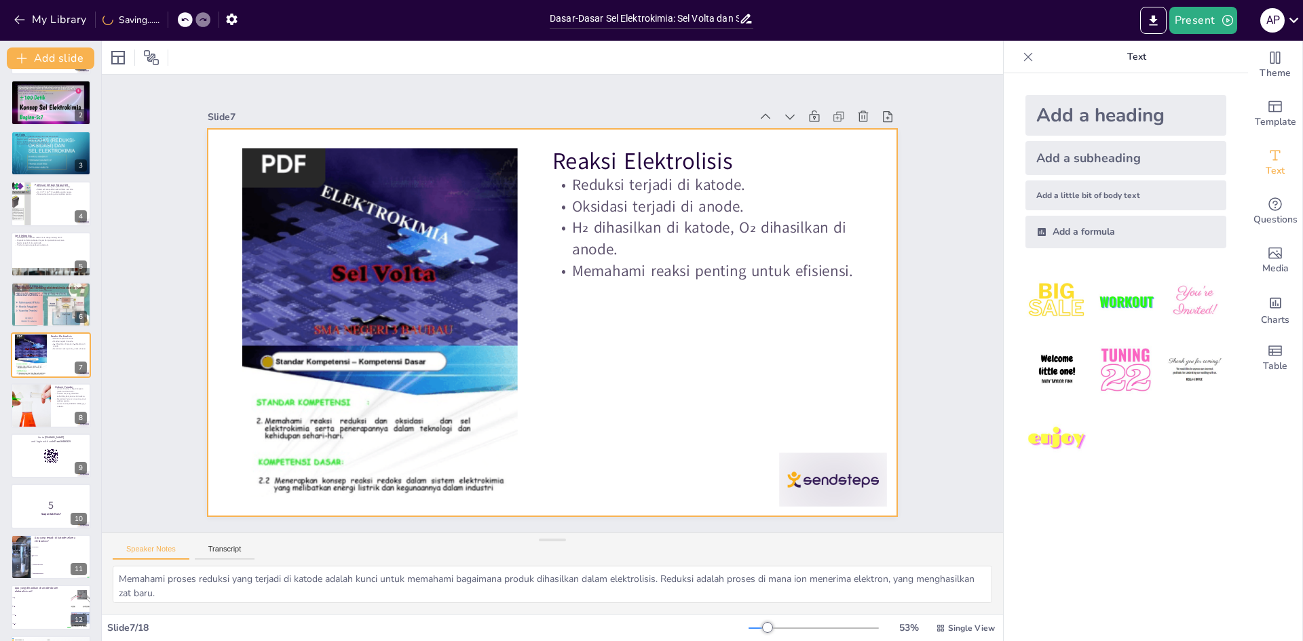
checkbox input "true"
